Goal: Task Accomplishment & Management: Complete application form

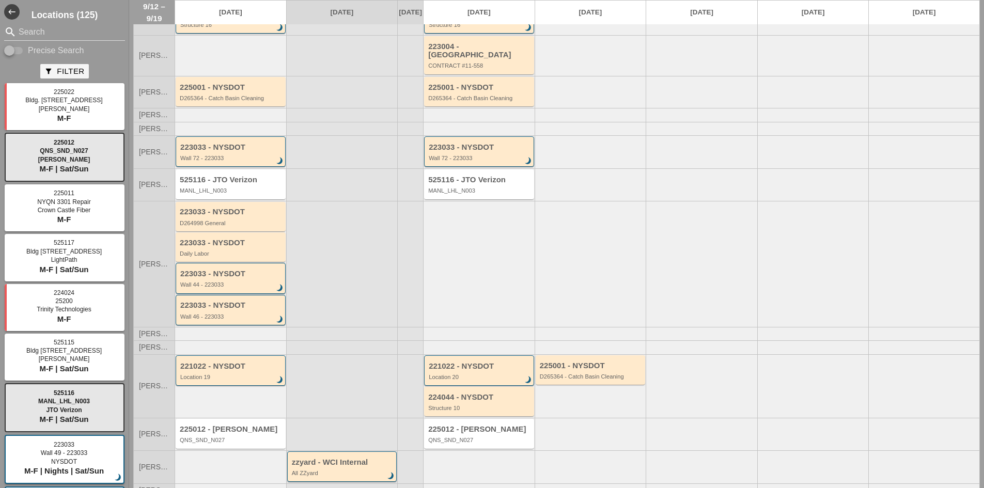
scroll to position [75, 0]
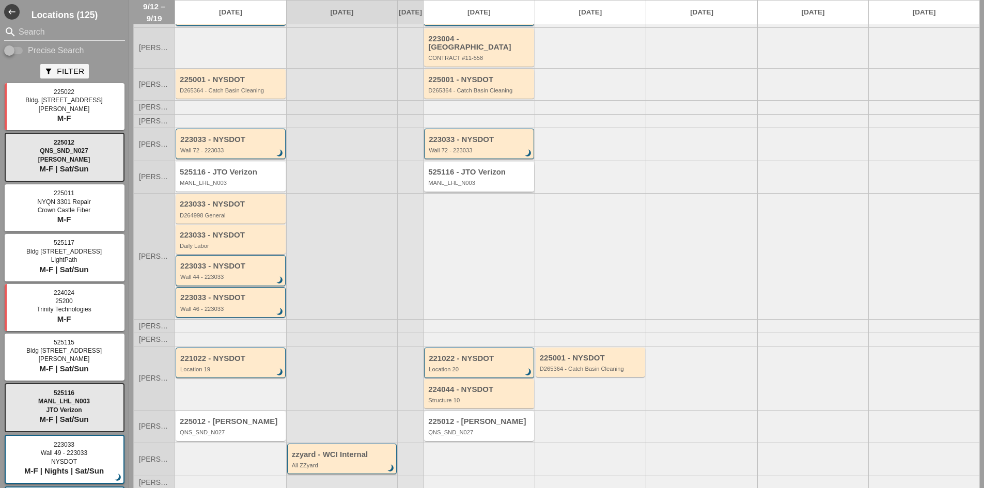
click at [482, 188] on div "525116 - JTO Verizon MANL_LHL_N003" at bounding box center [479, 176] width 110 height 29
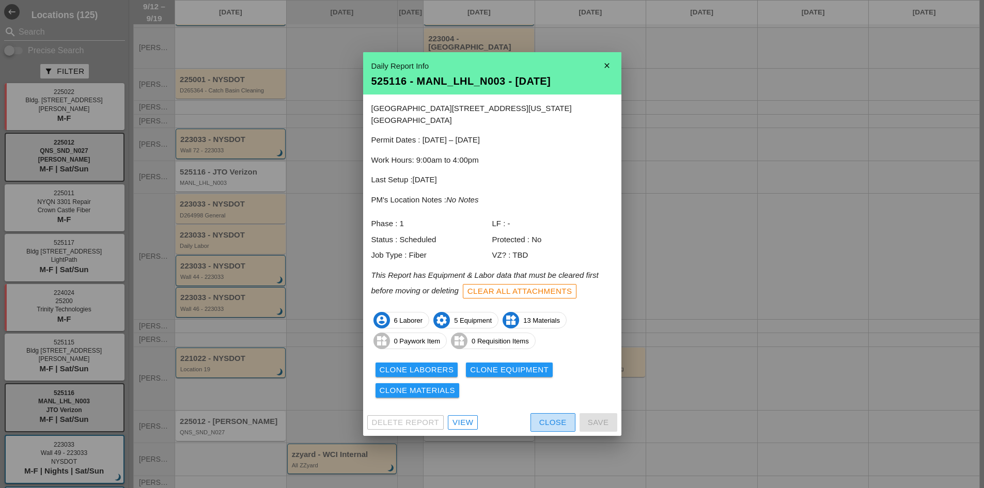
click at [547, 422] on div "Close" at bounding box center [552, 423] width 27 height 12
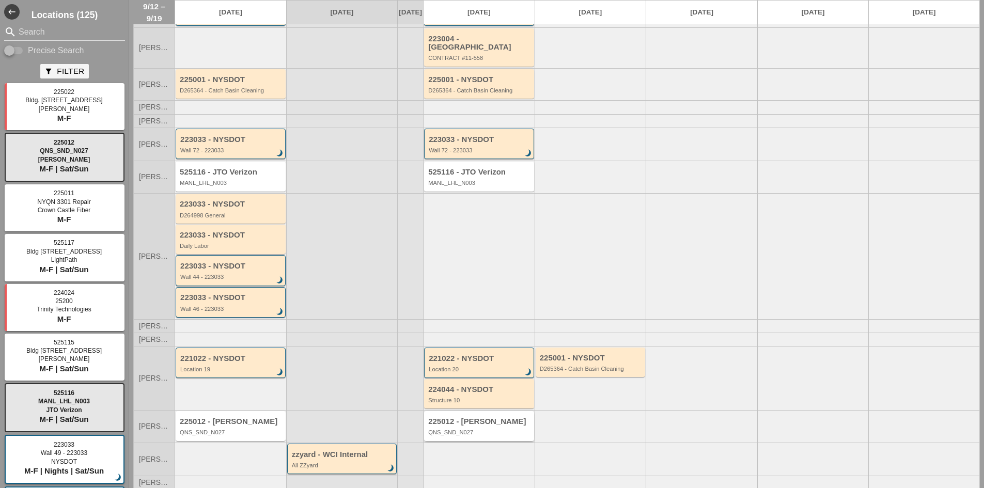
click at [479, 419] on div "225012 - Hellman" at bounding box center [479, 421] width 103 height 9
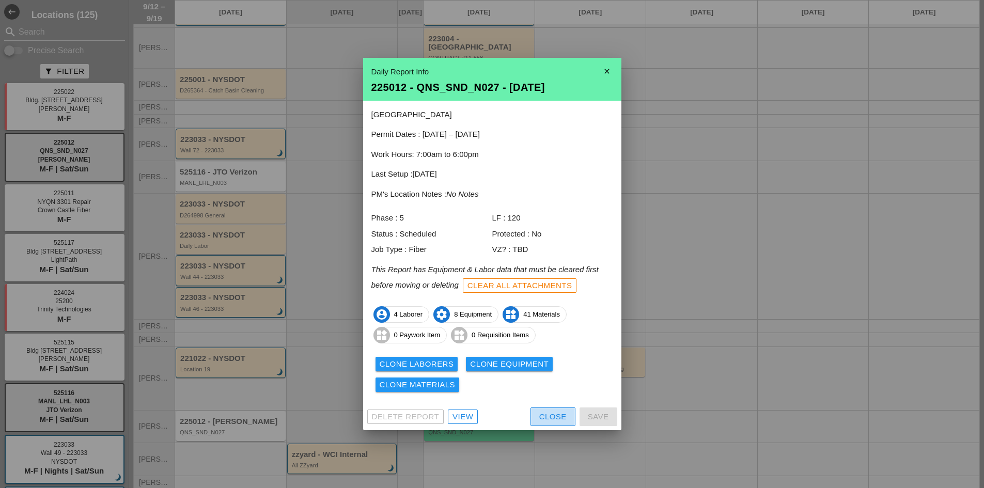
click at [542, 414] on div "Close" at bounding box center [552, 417] width 27 height 12
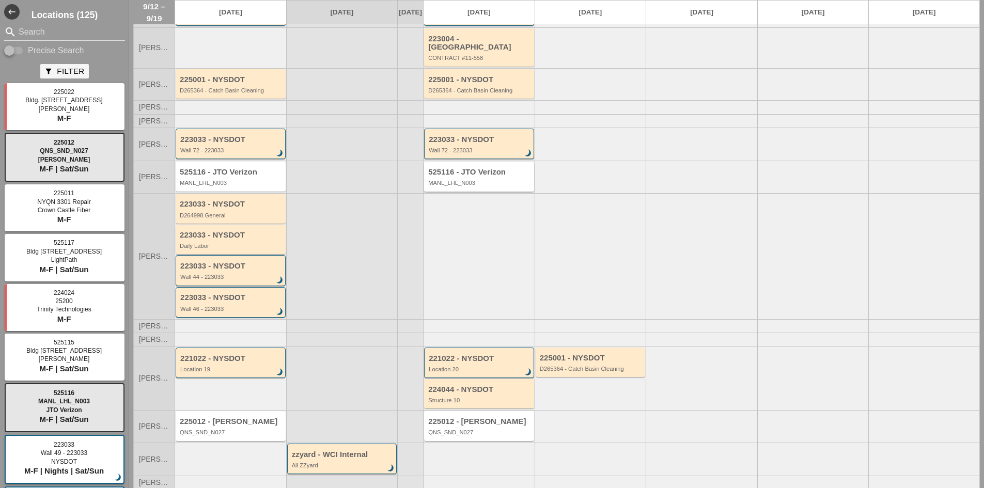
click at [478, 177] on div "525116 - JTO Verizon MANL_LHL_N003" at bounding box center [479, 177] width 103 height 19
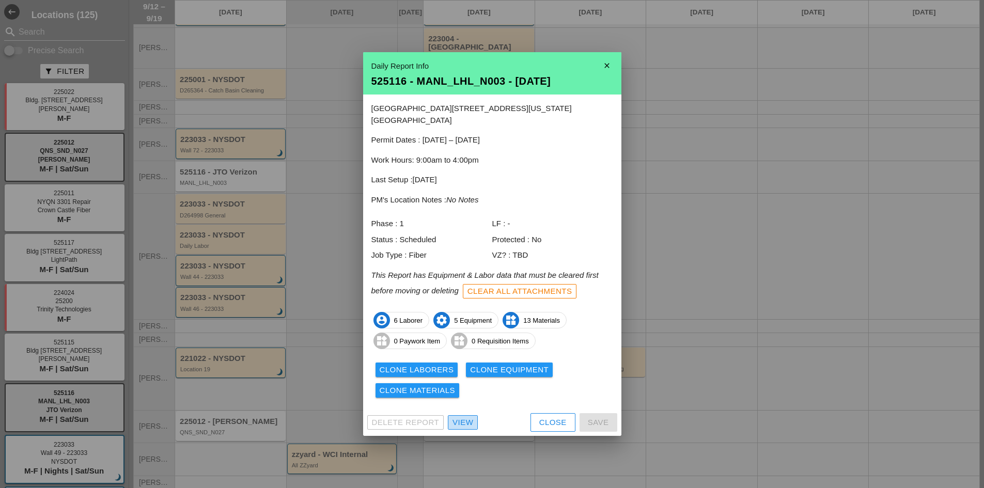
click at [469, 417] on div "View" at bounding box center [462, 423] width 21 height 12
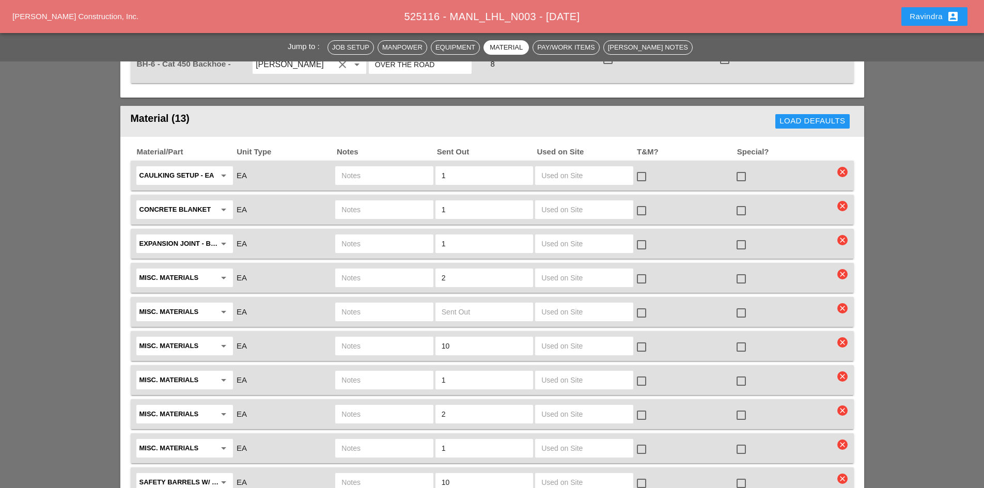
scroll to position [1033, 0]
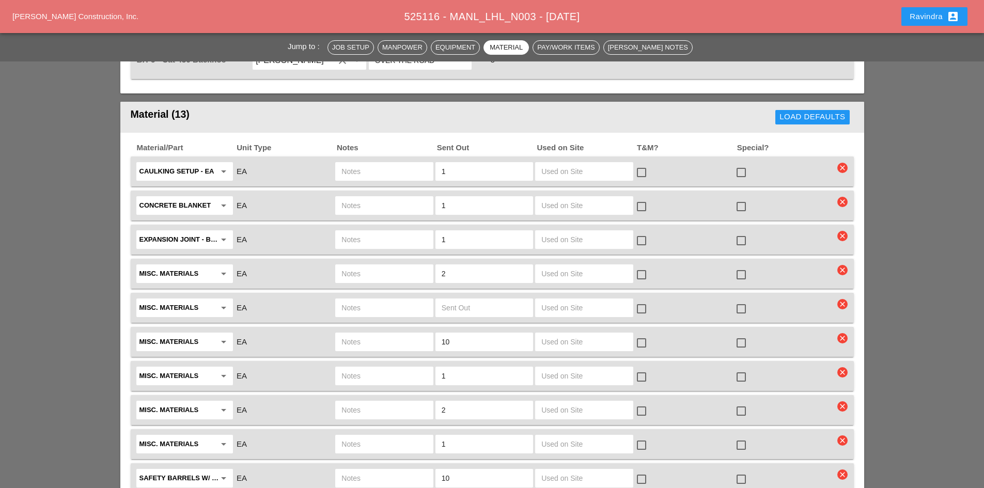
click at [739, 168] on div at bounding box center [741, 173] width 18 height 18
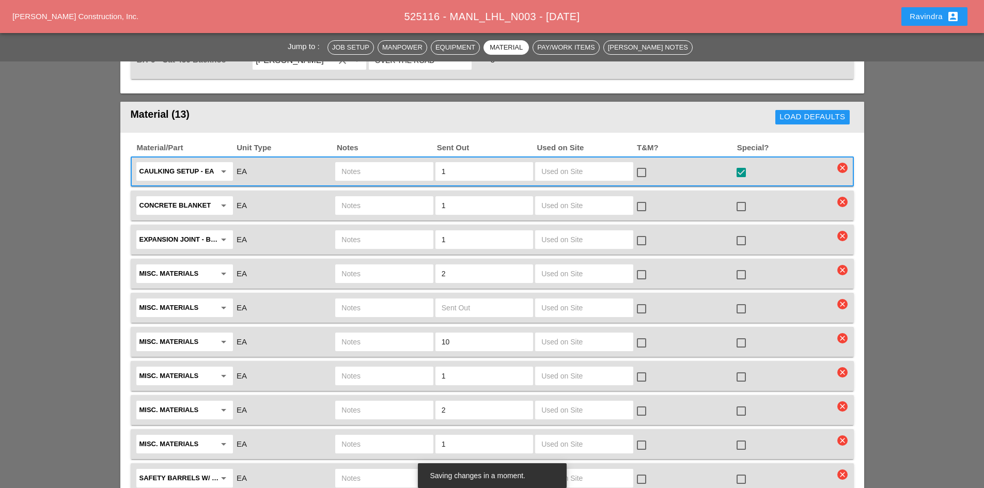
click at [742, 208] on div at bounding box center [741, 207] width 18 height 18
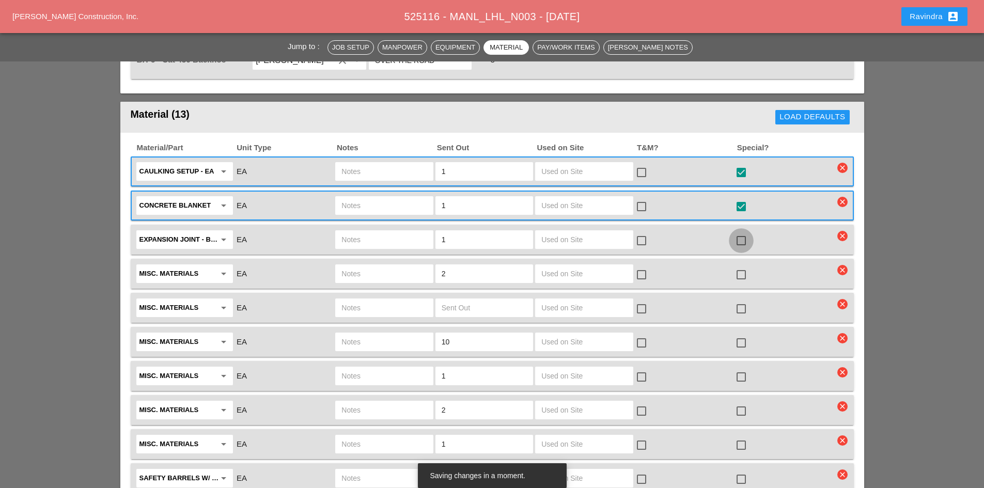
click at [737, 235] on div at bounding box center [741, 241] width 18 height 18
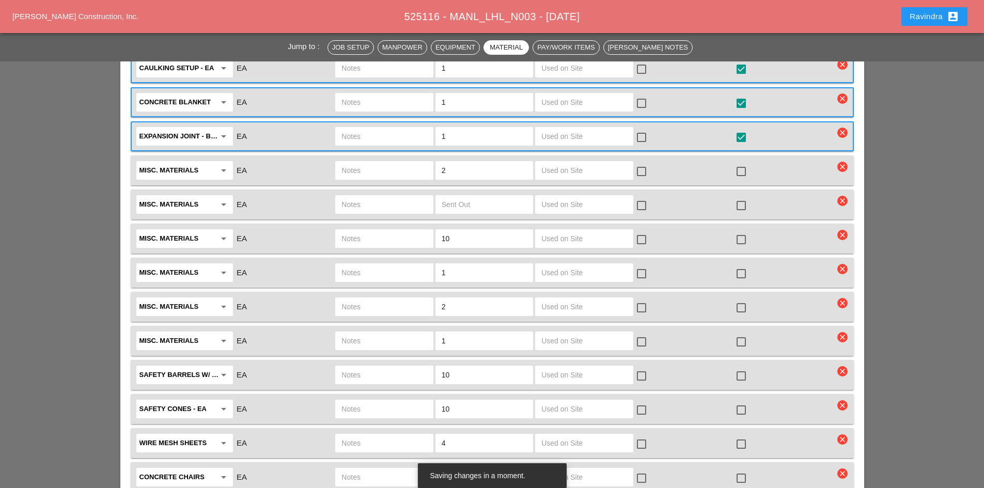
scroll to position [1188, 0]
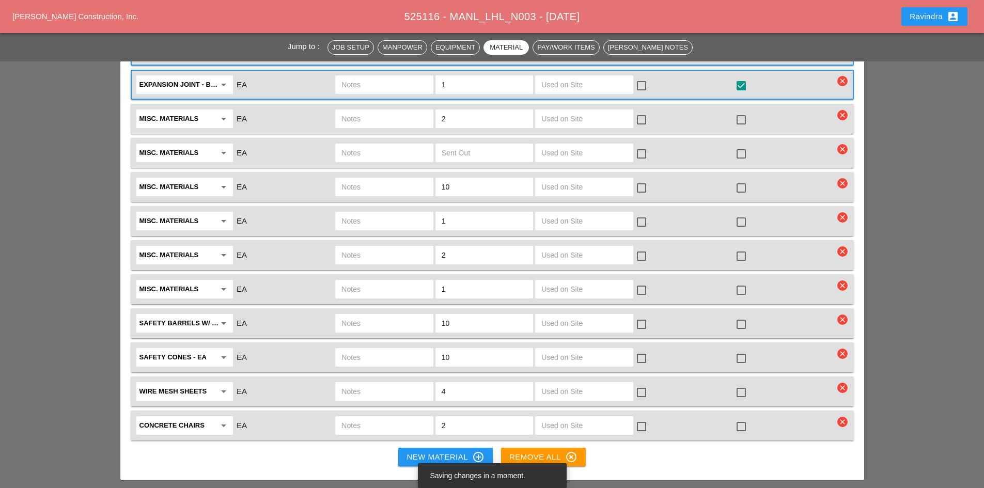
click at [731, 323] on div "check_box_outline_blank" at bounding box center [684, 323] width 100 height 22
click at [738, 325] on div at bounding box center [741, 325] width 18 height 18
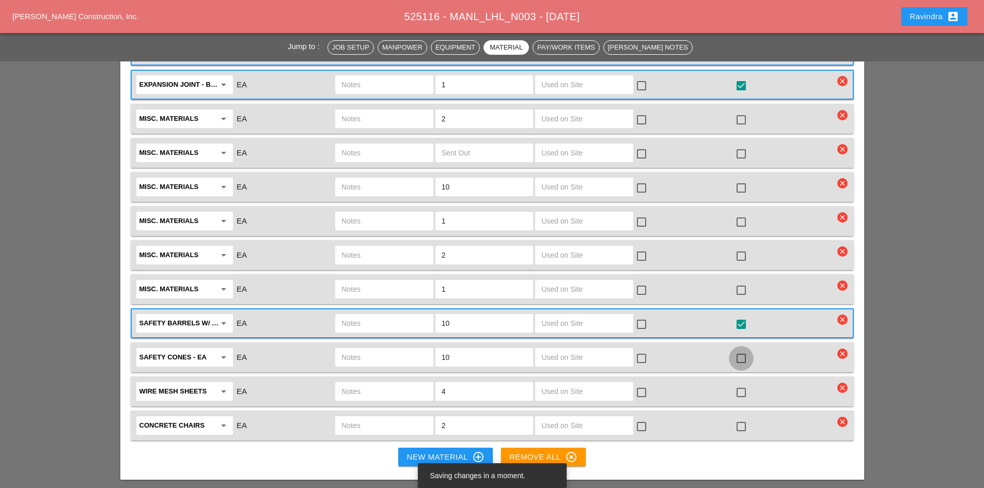
click at [736, 353] on div at bounding box center [741, 359] width 18 height 18
click at [741, 387] on div at bounding box center [741, 393] width 18 height 18
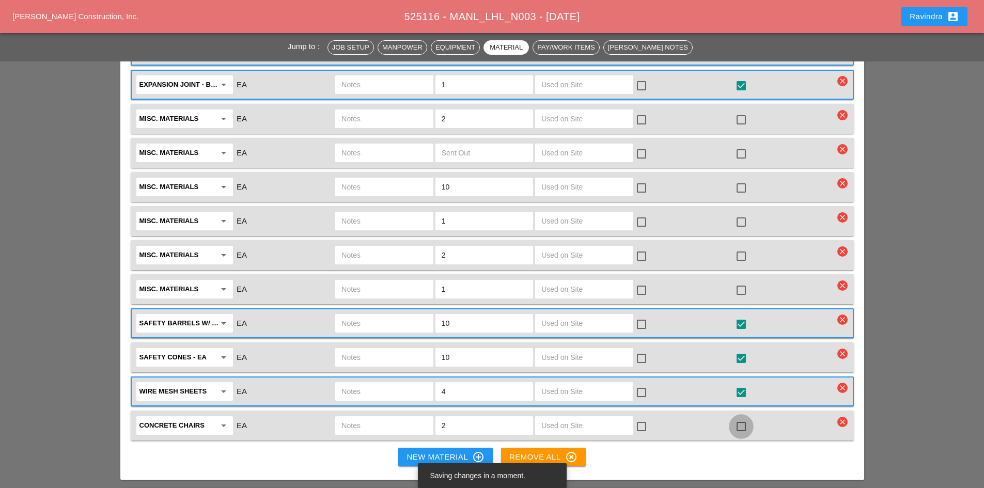
click at [742, 427] on div at bounding box center [741, 427] width 18 height 18
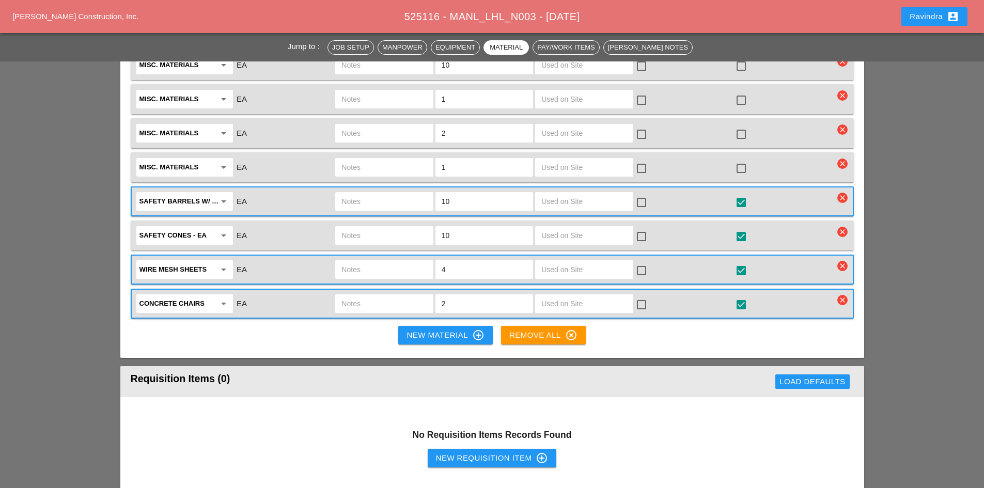
scroll to position [1291, 0]
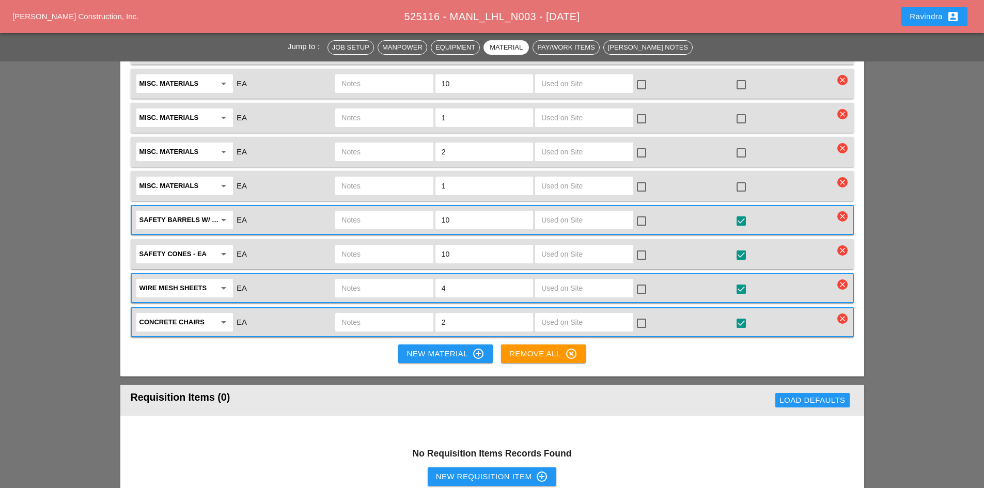
click at [740, 259] on div at bounding box center [741, 255] width 18 height 18
click at [740, 251] on div at bounding box center [741, 255] width 18 height 18
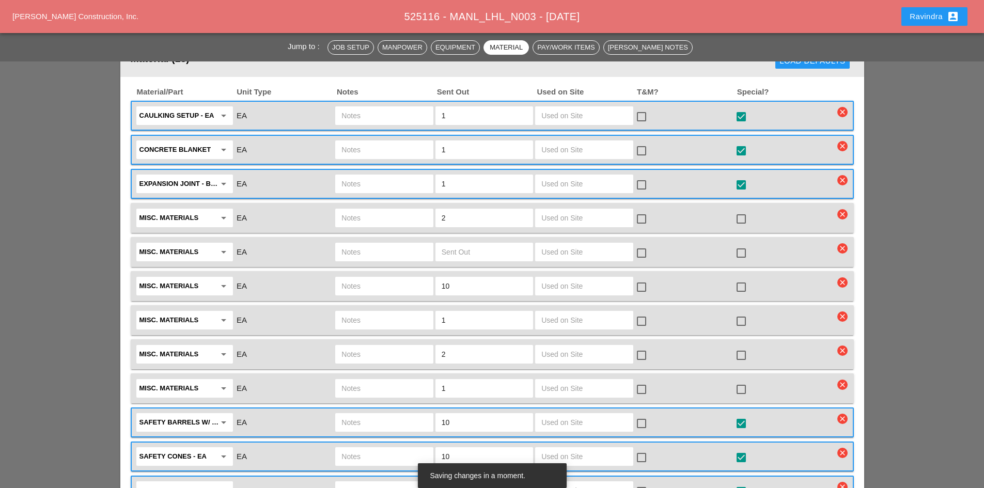
scroll to position [1084, 0]
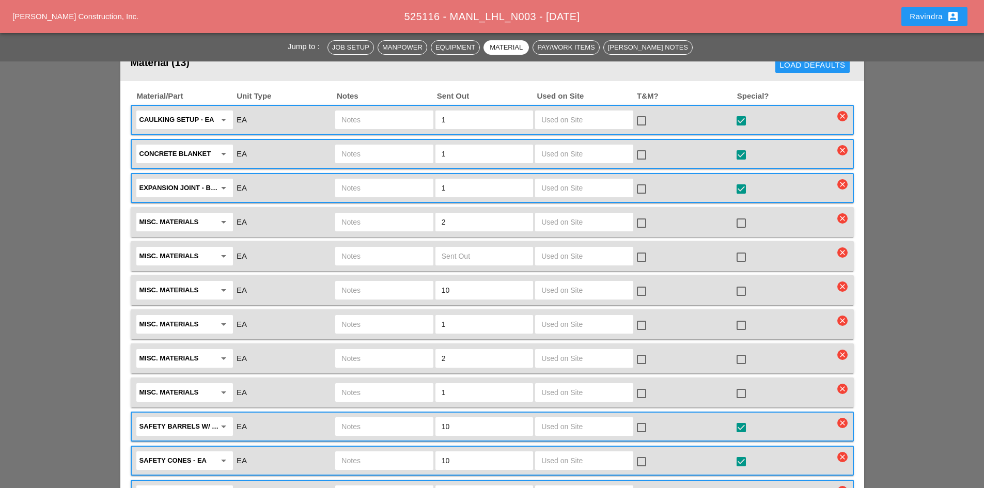
click at [402, 217] on input "text" at bounding box center [383, 222] width 85 height 17
type input "ONYX DYE"
click at [737, 217] on div at bounding box center [741, 223] width 18 height 18
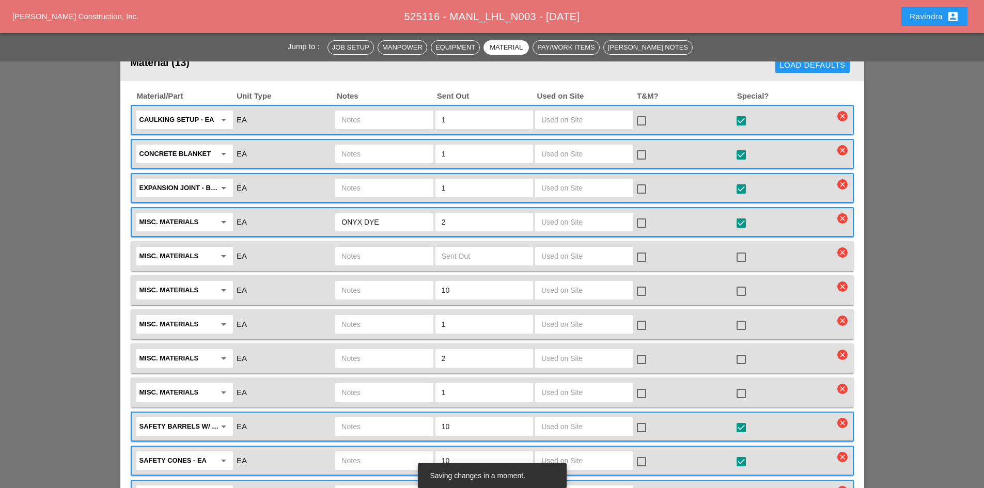
click at [406, 254] on input "text" at bounding box center [383, 256] width 85 height 17
type input "EPOXY REBAR"
click at [742, 253] on div at bounding box center [741, 257] width 18 height 18
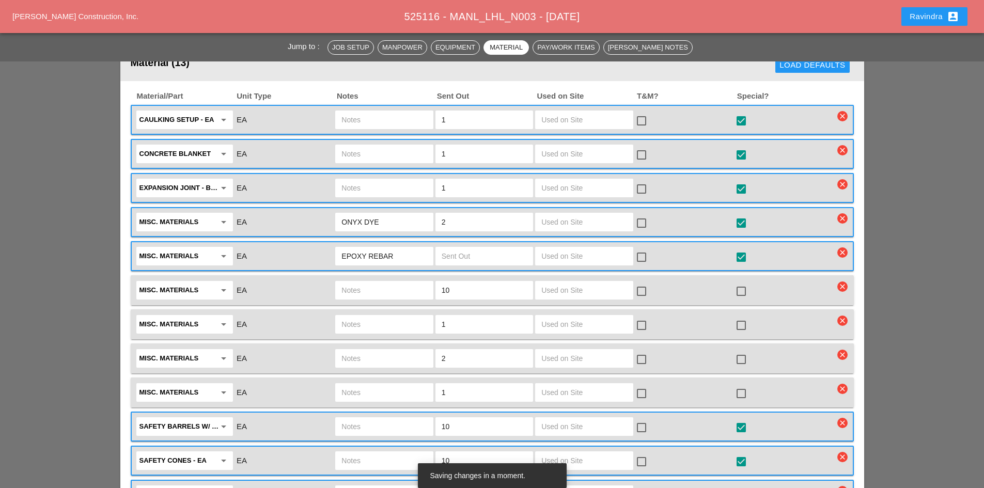
click at [403, 289] on input "text" at bounding box center [383, 290] width 85 height 17
type input "VERIZON TRENCH TAGS"
click at [740, 286] on div at bounding box center [741, 291] width 18 height 18
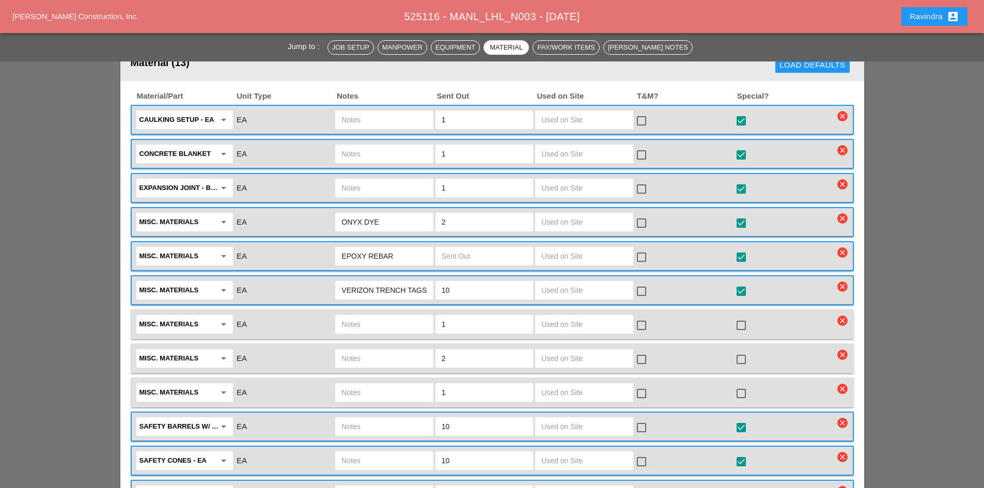
click at [357, 349] on div at bounding box center [384, 358] width 98 height 19
paste input "12" WHITE LINE STRIPE (TWO ROLLS)"
type input "12" WHITE LINE STRIPE (TWO ROLLS)"
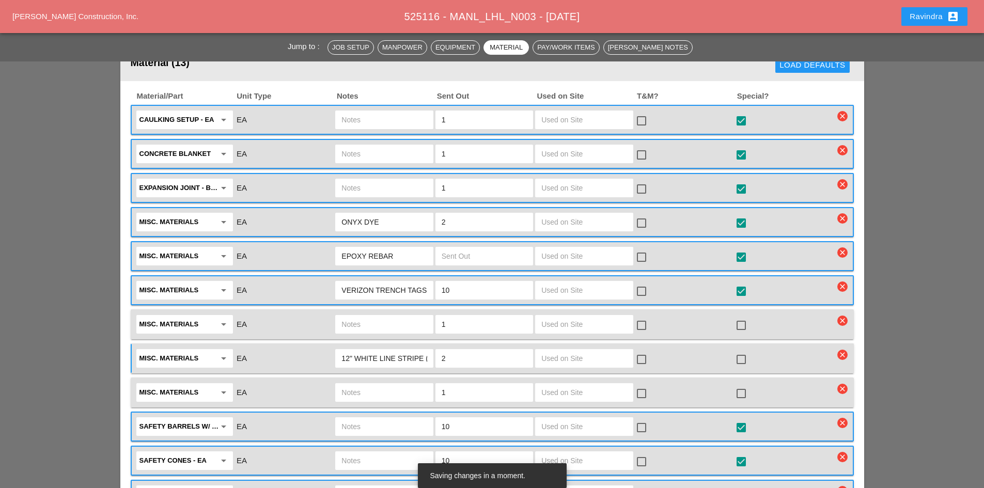
click at [743, 357] on div at bounding box center [741, 360] width 18 height 18
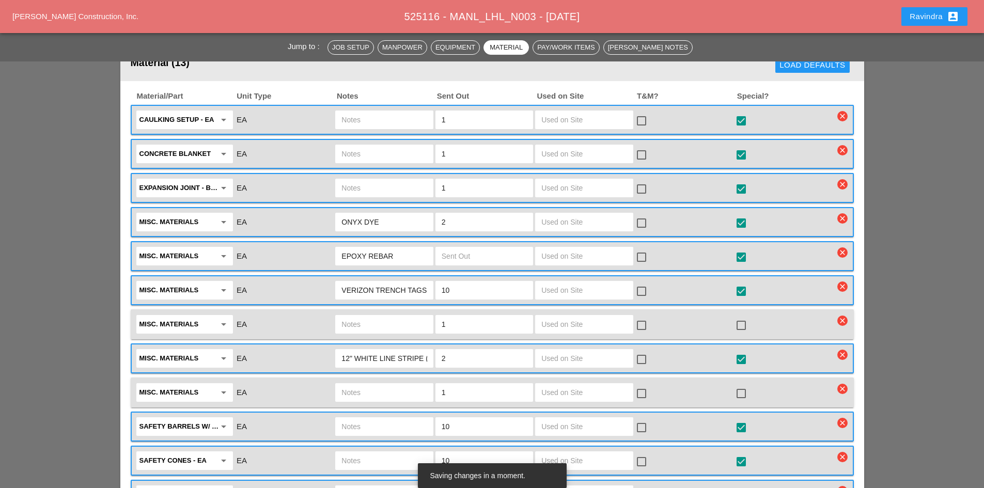
click at [409, 328] on input "text" at bounding box center [383, 324] width 85 height 17
paste input "6" WHITE LINE STRIPE (1 ROLL)"
type input "6" WHITE LINE STRIPE (1 ROLL)"
click at [745, 324] on div at bounding box center [741, 326] width 18 height 18
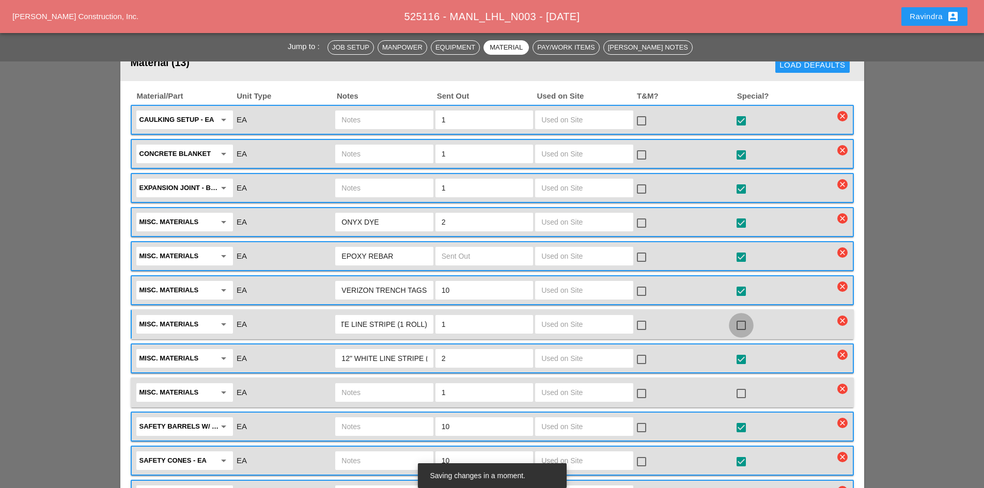
scroll to position [0, 0]
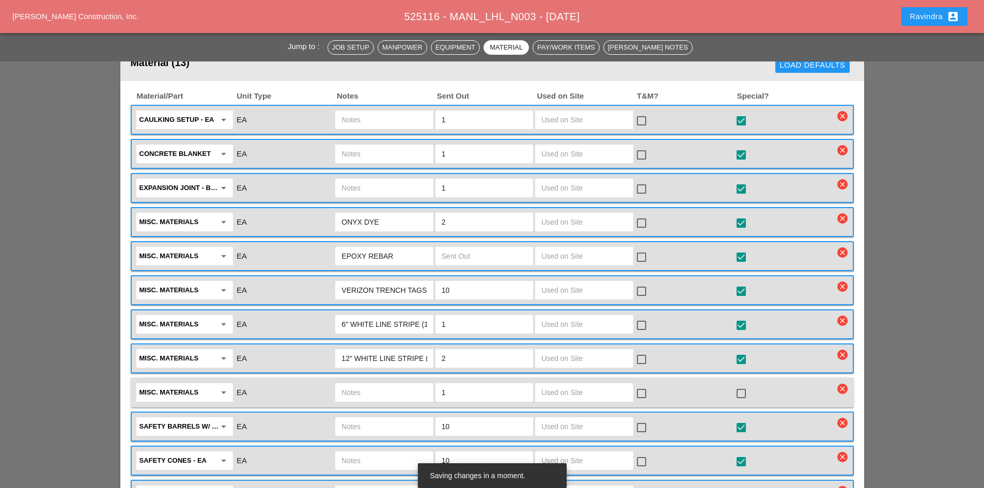
click at [390, 384] on input "text" at bounding box center [383, 392] width 85 height 17
paste input "4" WHITE LINE STRIPE (1 ROLL)"
type input "4" WHITE LINE STRIPE (1 ROLL)"
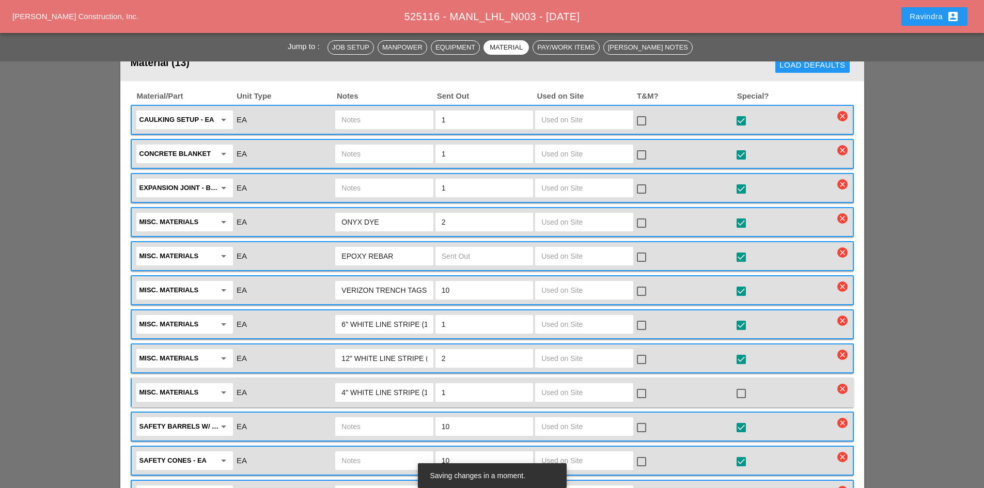
click at [742, 392] on div at bounding box center [741, 394] width 18 height 18
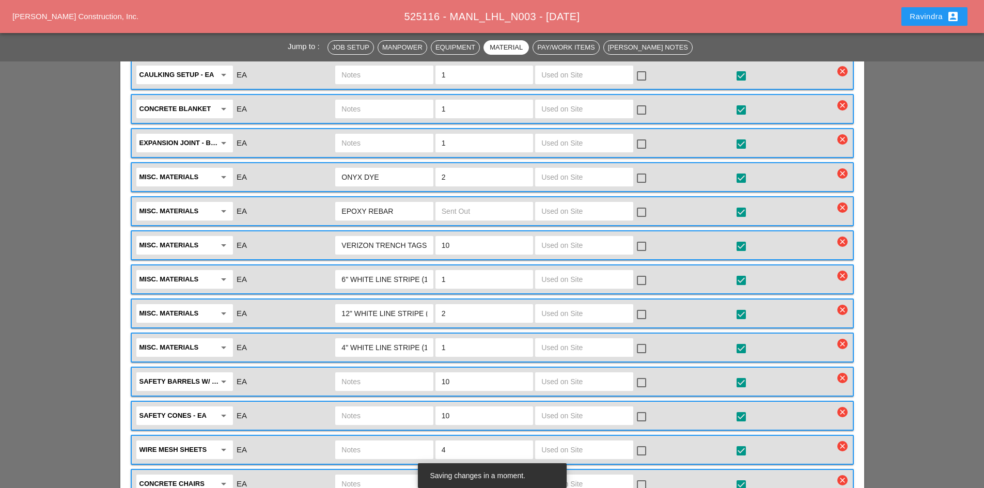
scroll to position [1188, 0]
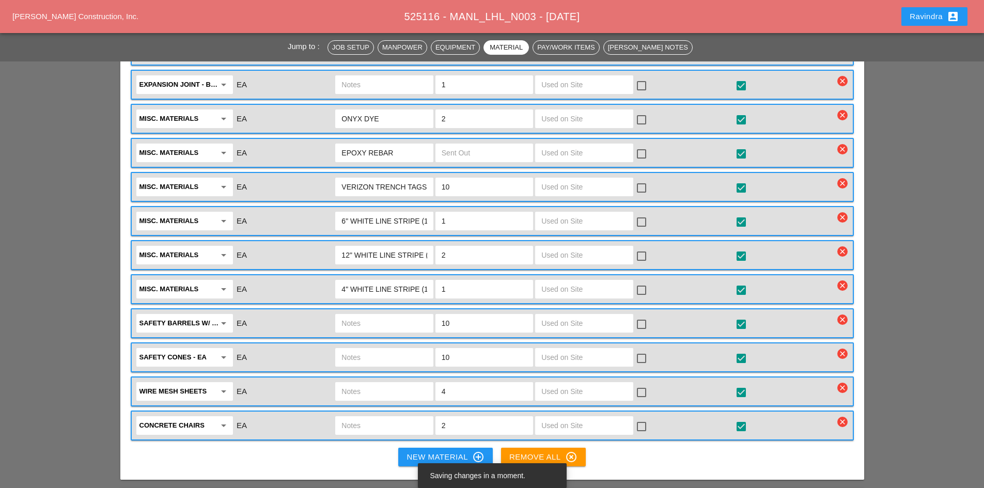
click at [366, 383] on input "text" at bounding box center [383, 391] width 85 height 17
type input "NEED ON JOB"
click at [413, 451] on div "New Material control_point" at bounding box center [444, 457] width 77 height 12
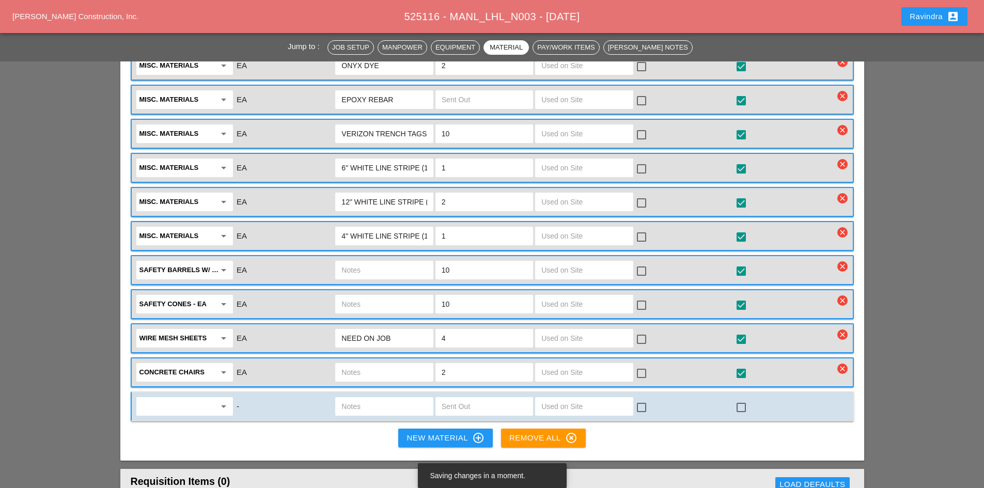
scroll to position [1291, 0]
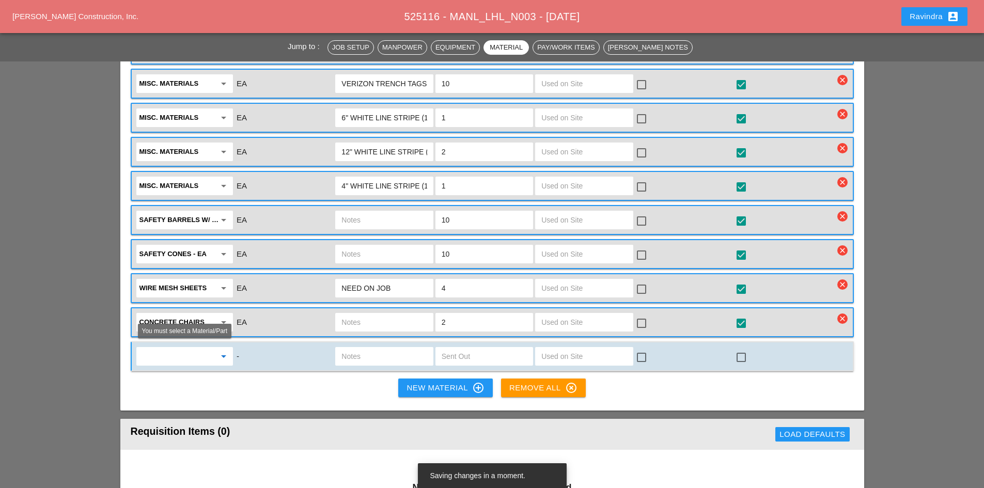
click at [177, 359] on input "text" at bounding box center [177, 356] width 76 height 17
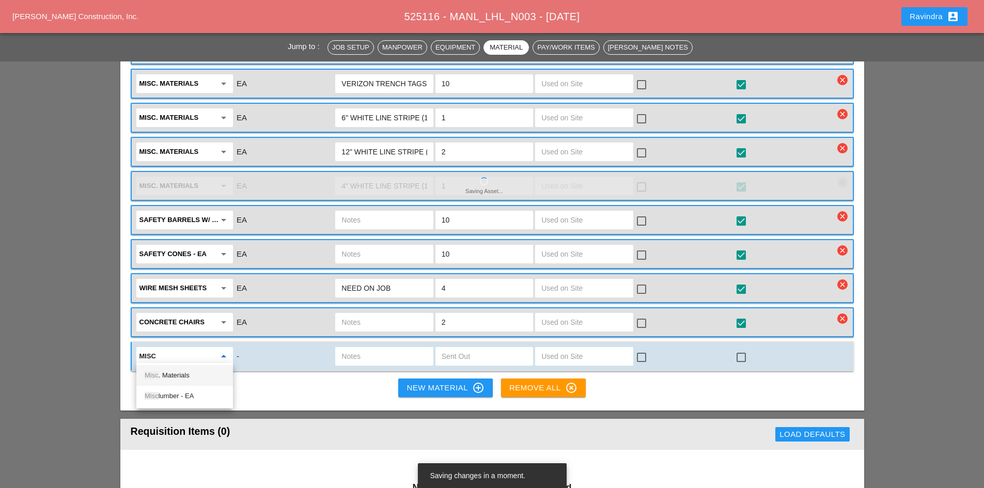
click at [179, 378] on div "Misc . Materials" at bounding box center [185, 375] width 80 height 12
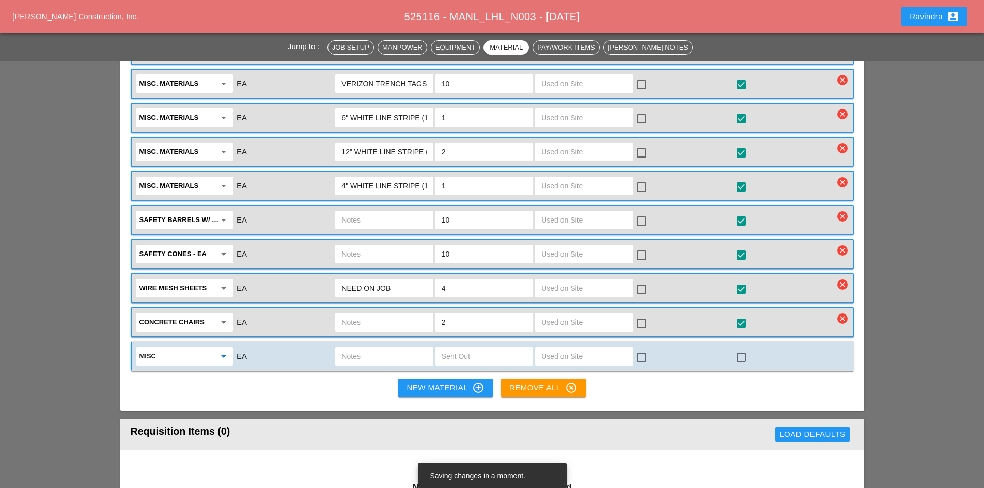
type input "Misc. Materials"
click at [743, 352] on div at bounding box center [741, 358] width 18 height 18
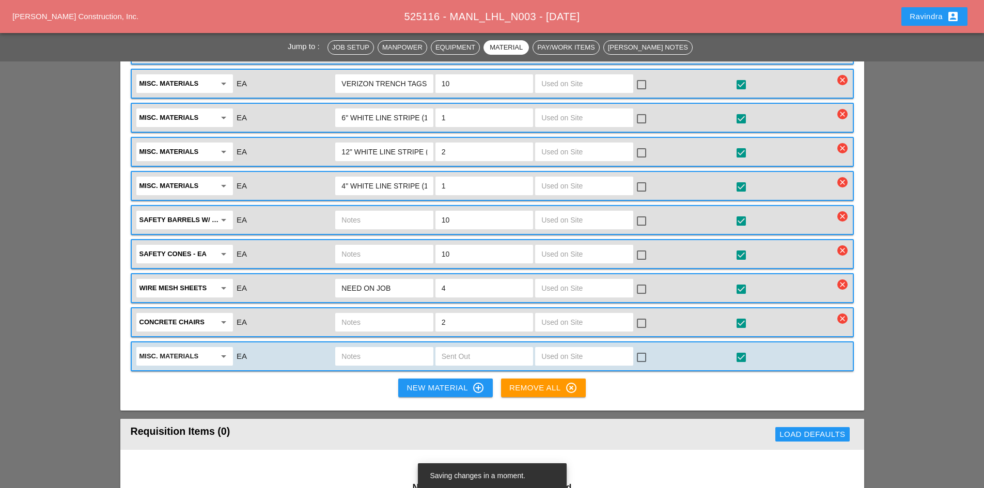
click at [458, 356] on input "text" at bounding box center [484, 356] width 85 height 17
click at [398, 362] on div at bounding box center [384, 356] width 98 height 19
click at [391, 356] on input "text" at bounding box center [383, 356] width 85 height 17
type input "GLUE FOR LINE STRIPE TAPE"
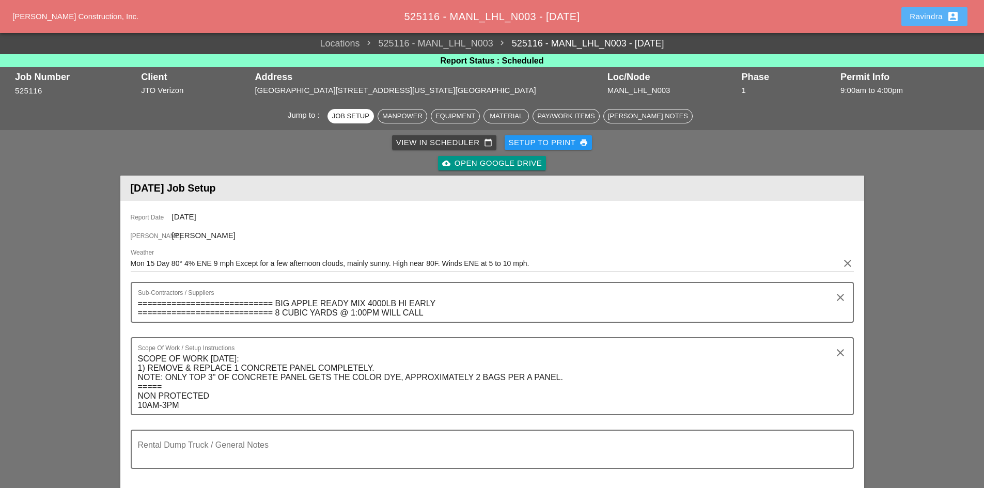
click at [904, 18] on button "Ravindra account_box" at bounding box center [934, 16] width 66 height 19
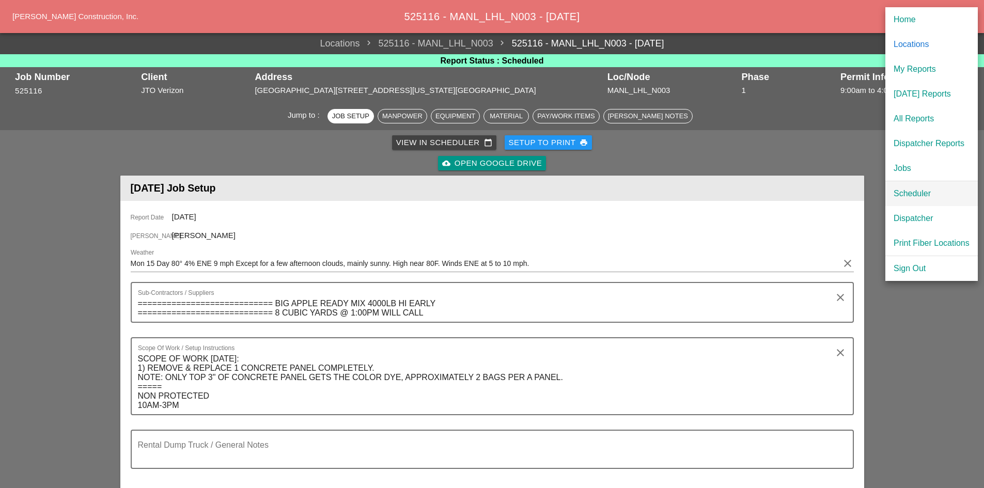
click at [910, 196] on div "Scheduler" at bounding box center [931, 193] width 76 height 12
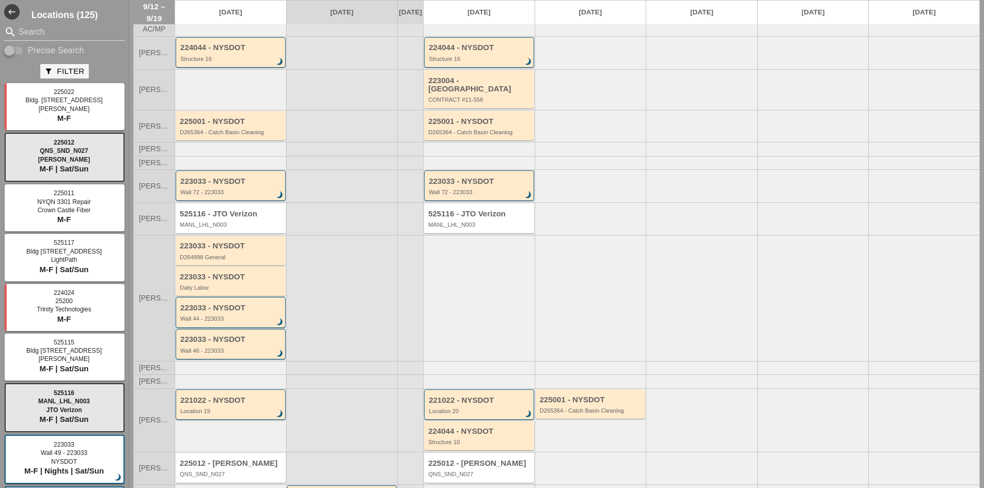
scroll to position [75, 0]
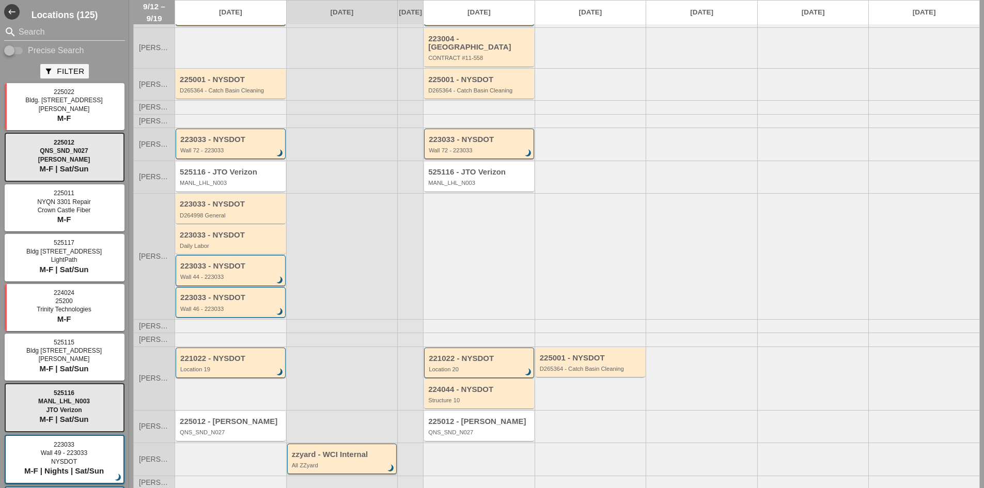
click at [462, 410] on div "225012 - Hellman QNS_SND_N027" at bounding box center [479, 426] width 112 height 32
click at [461, 419] on div "225012 - Hellman" at bounding box center [479, 421] width 103 height 9
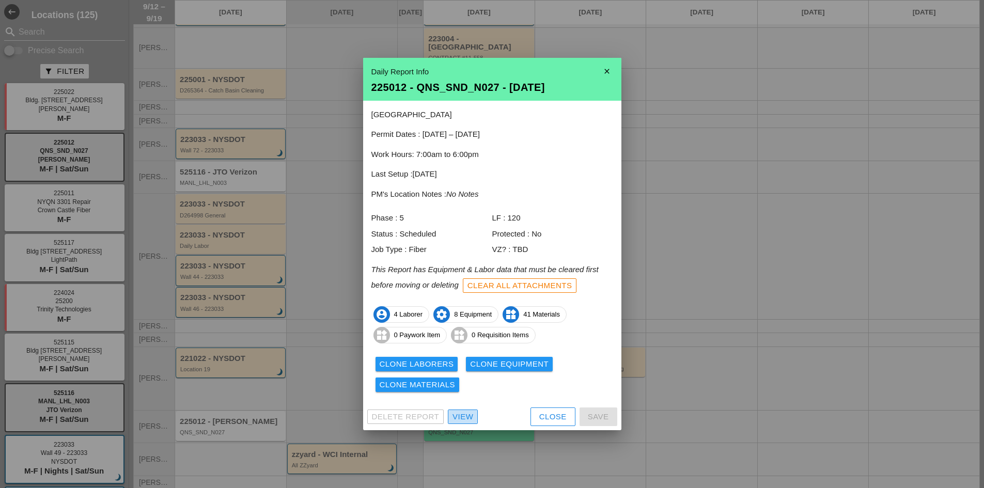
click at [472, 416] on div "View" at bounding box center [462, 417] width 21 height 12
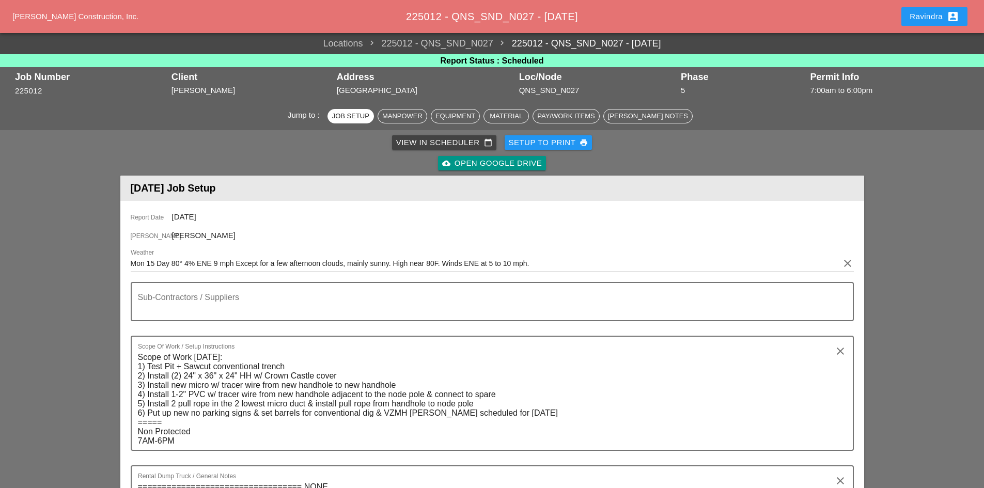
click at [910, 41] on div "Locations 225012 - QNS_SND_N027 225012 - QNS_SND_N027 - 09/15/2025" at bounding box center [492, 44] width 984 height 14
click at [917, 18] on div "Ravindra account_box" at bounding box center [934, 16] width 50 height 12
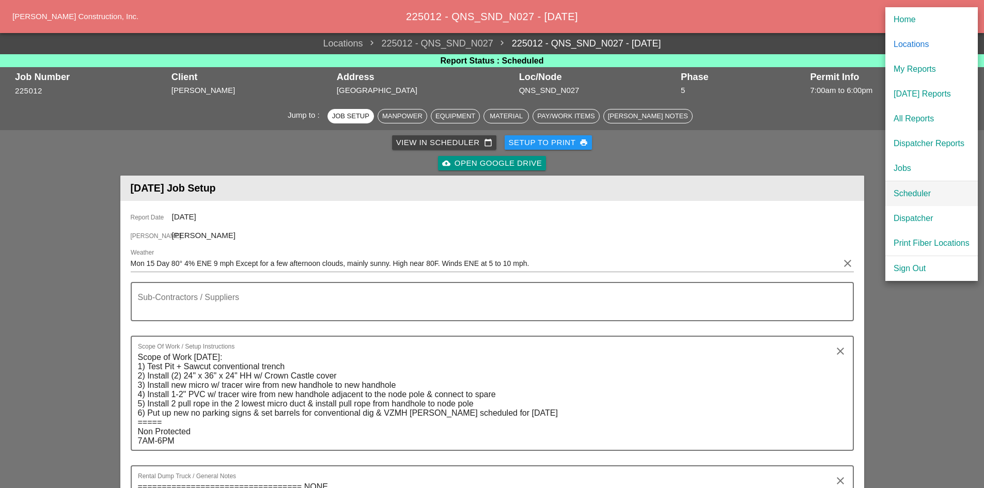
click at [906, 197] on div "Scheduler" at bounding box center [931, 193] width 76 height 12
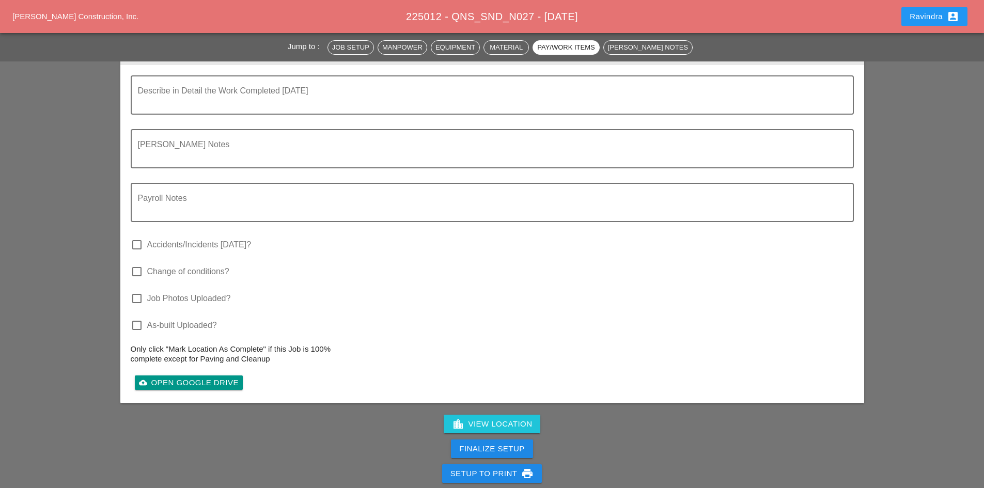
scroll to position [3047, 0]
